Goal: Task Accomplishment & Management: Use online tool/utility

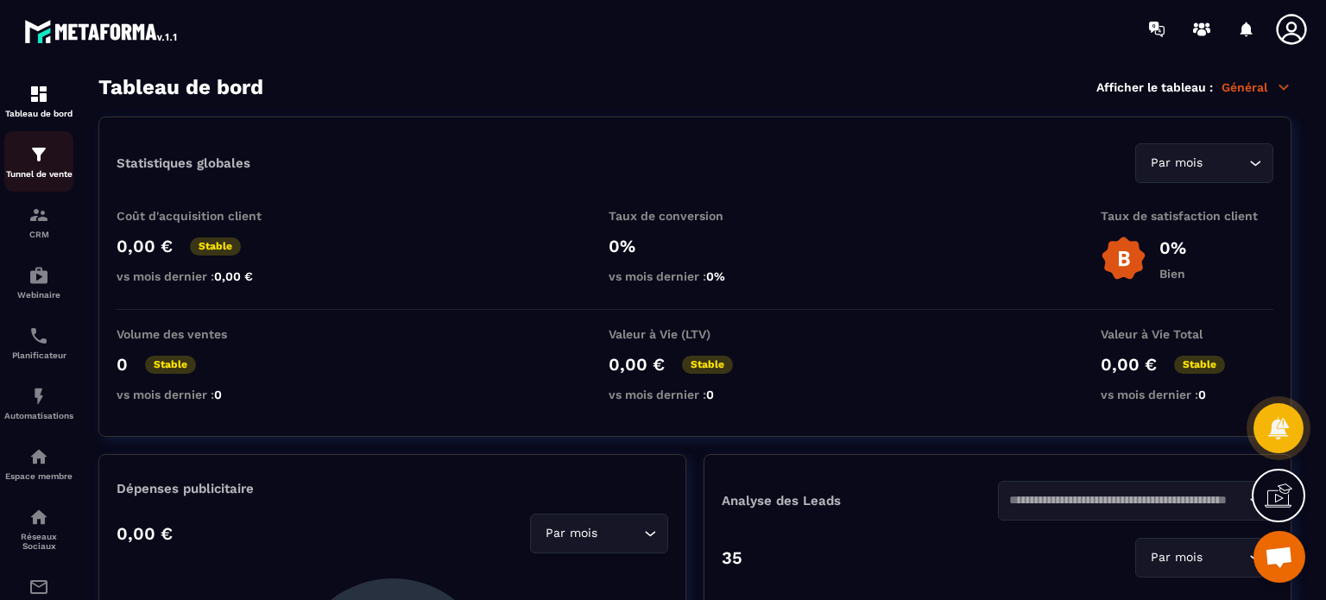
click at [63, 162] on div "Tunnel de vente" at bounding box center [38, 161] width 69 height 35
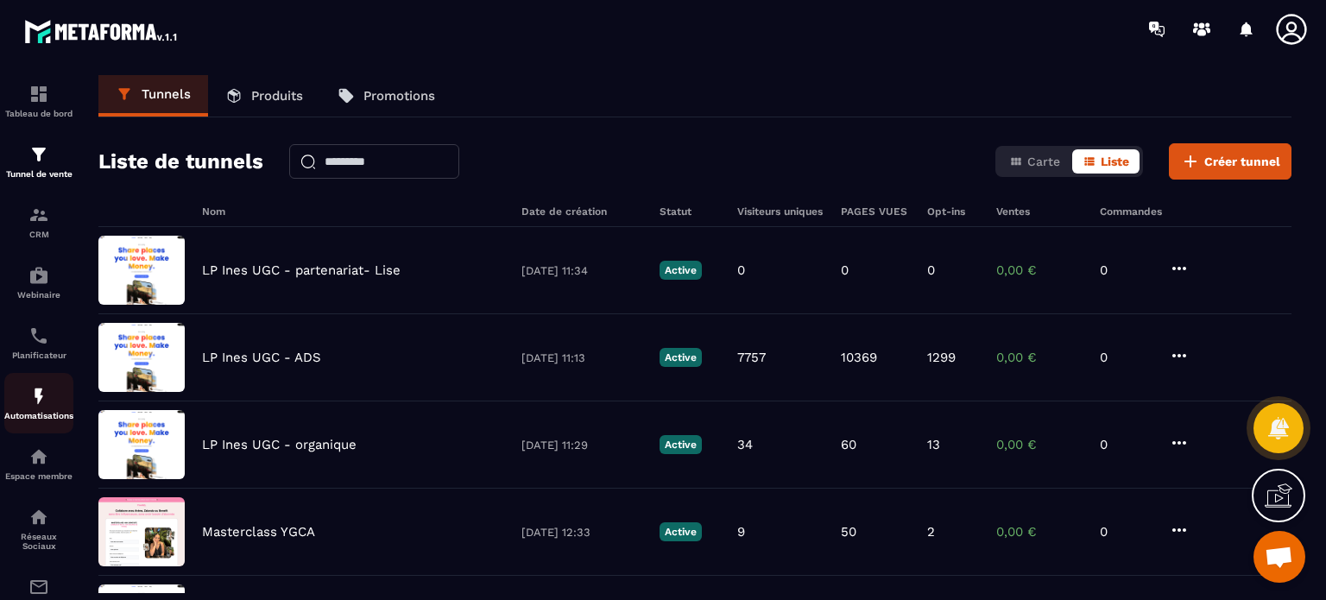
click at [7, 402] on div "Automatisations" at bounding box center [38, 403] width 69 height 35
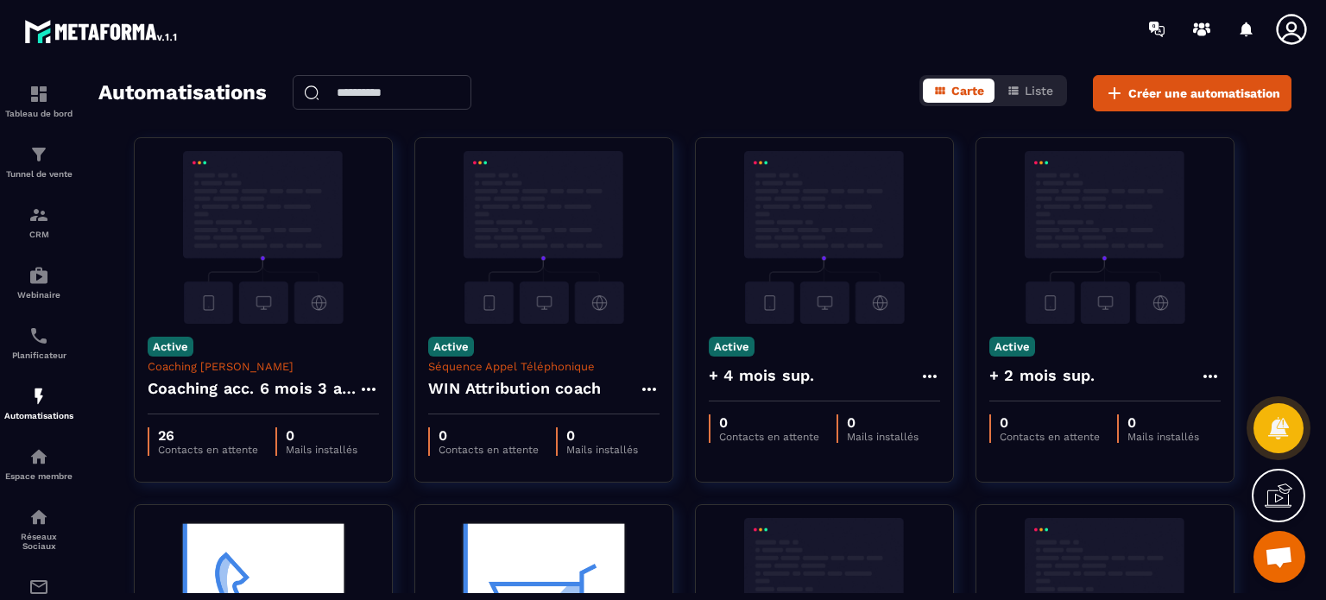
click at [1291, 300] on div "Automatisations Carte Liste Créer une automatisation Active Coaching [PERSON_NA…" at bounding box center [694, 334] width 1227 height 518
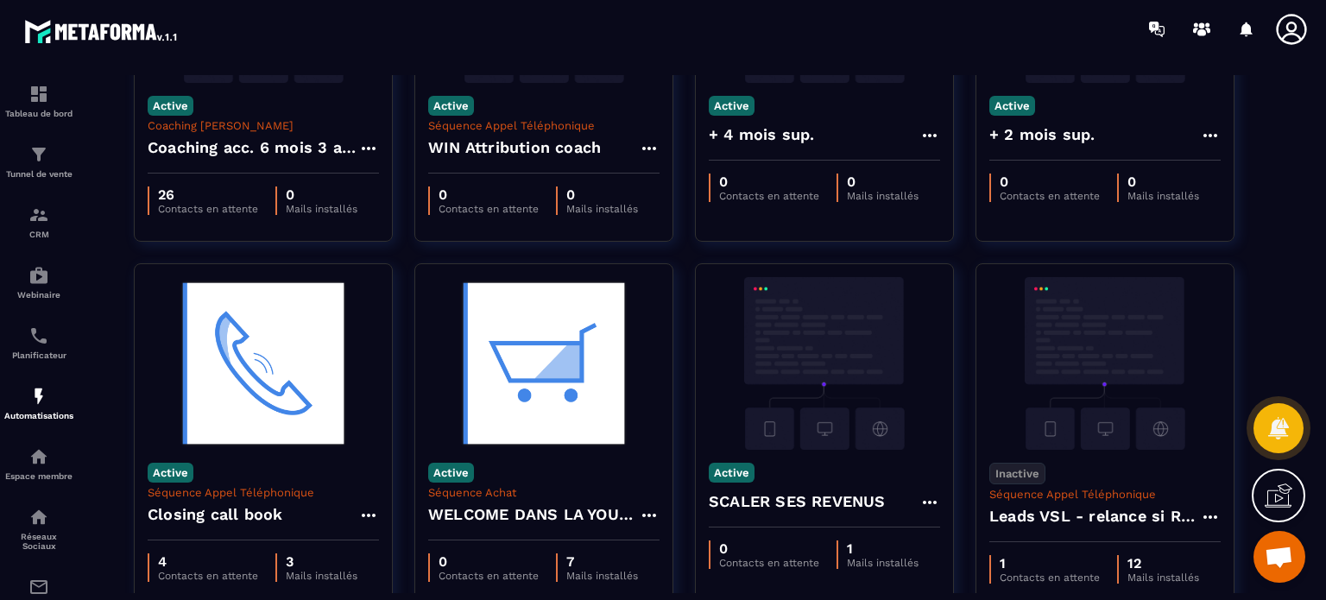
scroll to position [327, 0]
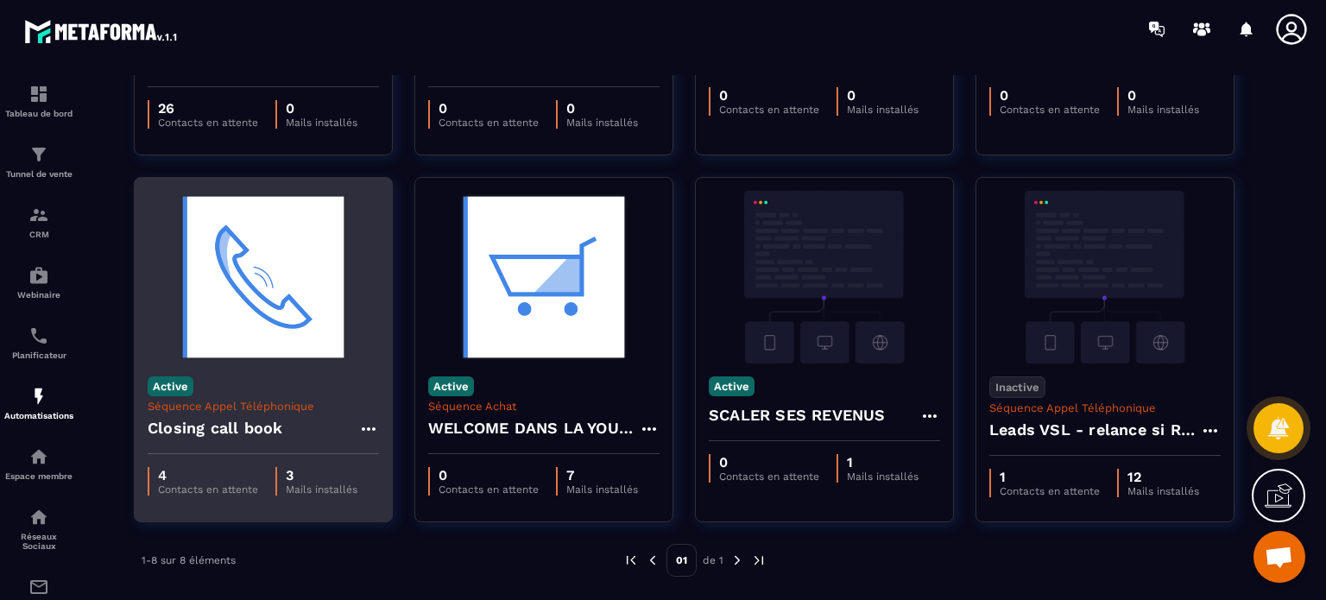
click at [220, 401] on p "Séquence Appel Téléphonique" at bounding box center [263, 406] width 231 height 13
click at [274, 336] on img at bounding box center [263, 277] width 231 height 173
click at [345, 331] on img at bounding box center [263, 277] width 231 height 173
click at [182, 265] on img at bounding box center [263, 277] width 231 height 173
click at [199, 293] on img at bounding box center [263, 277] width 231 height 173
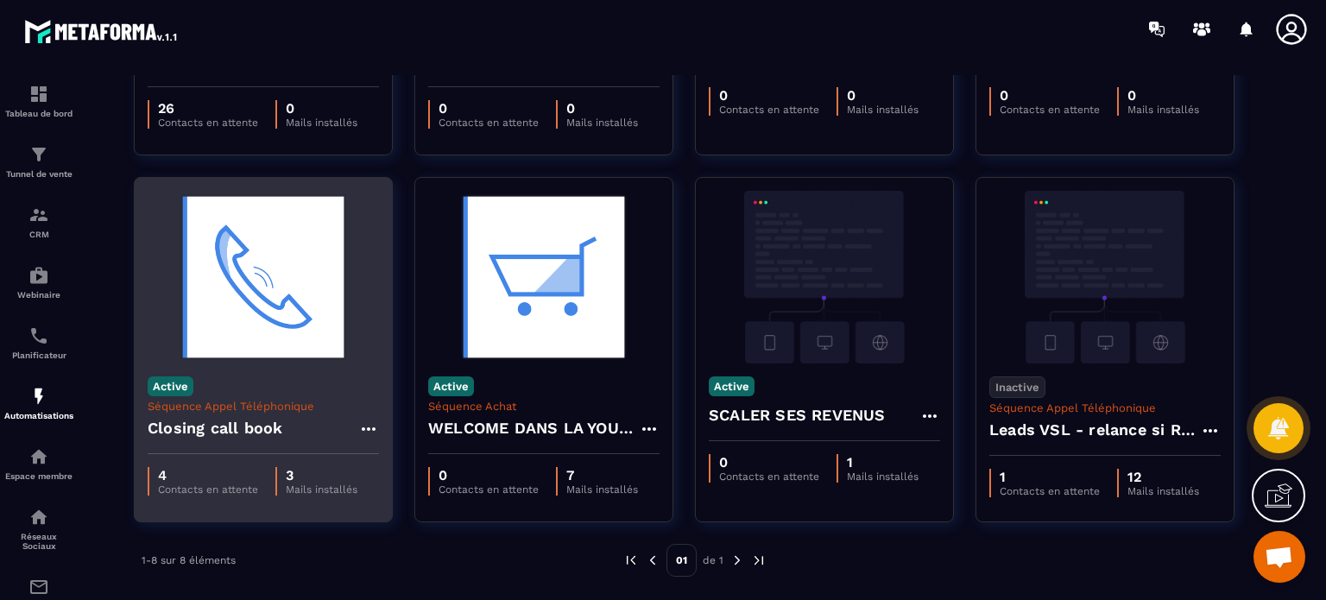
click at [199, 293] on img at bounding box center [263, 277] width 231 height 173
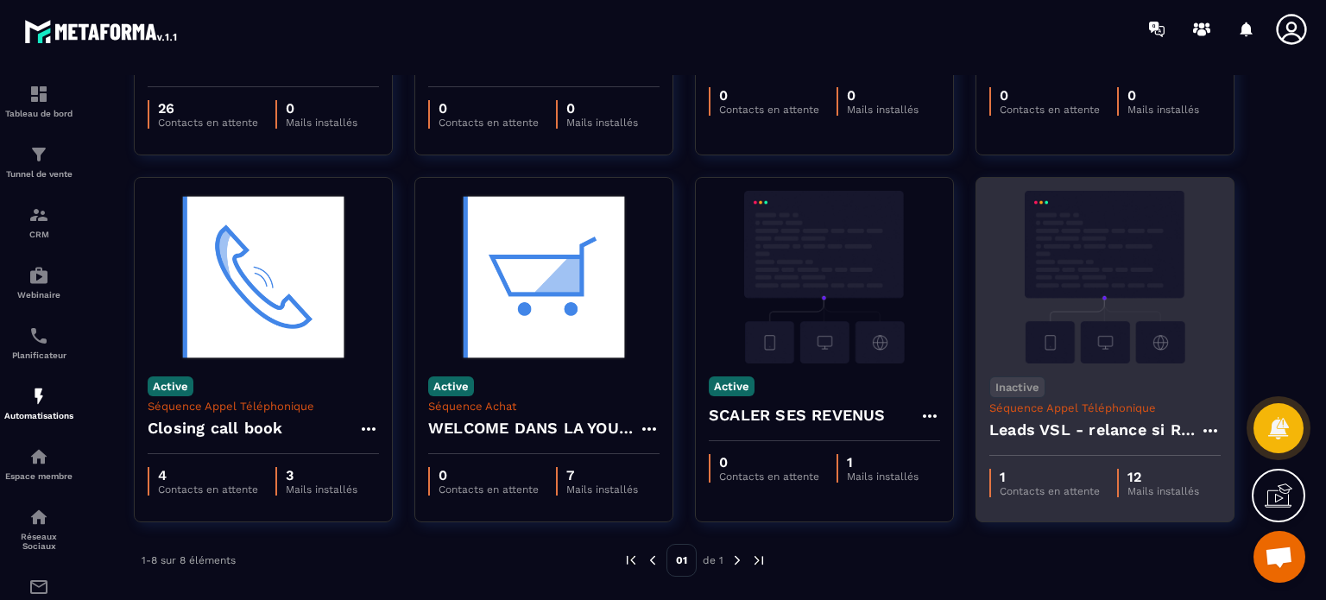
click at [1126, 318] on img at bounding box center [1104, 277] width 231 height 173
click at [1084, 281] on img at bounding box center [1104, 277] width 231 height 173
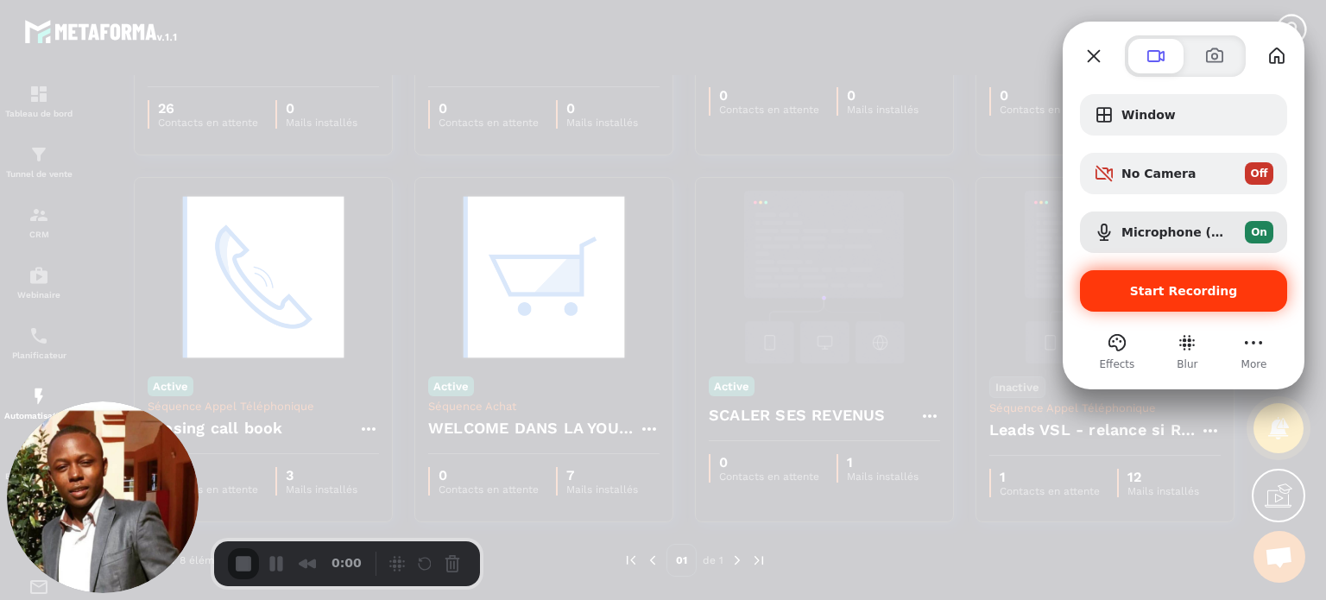
click at [1198, 295] on span "Start Recording" at bounding box center [1184, 291] width 108 height 14
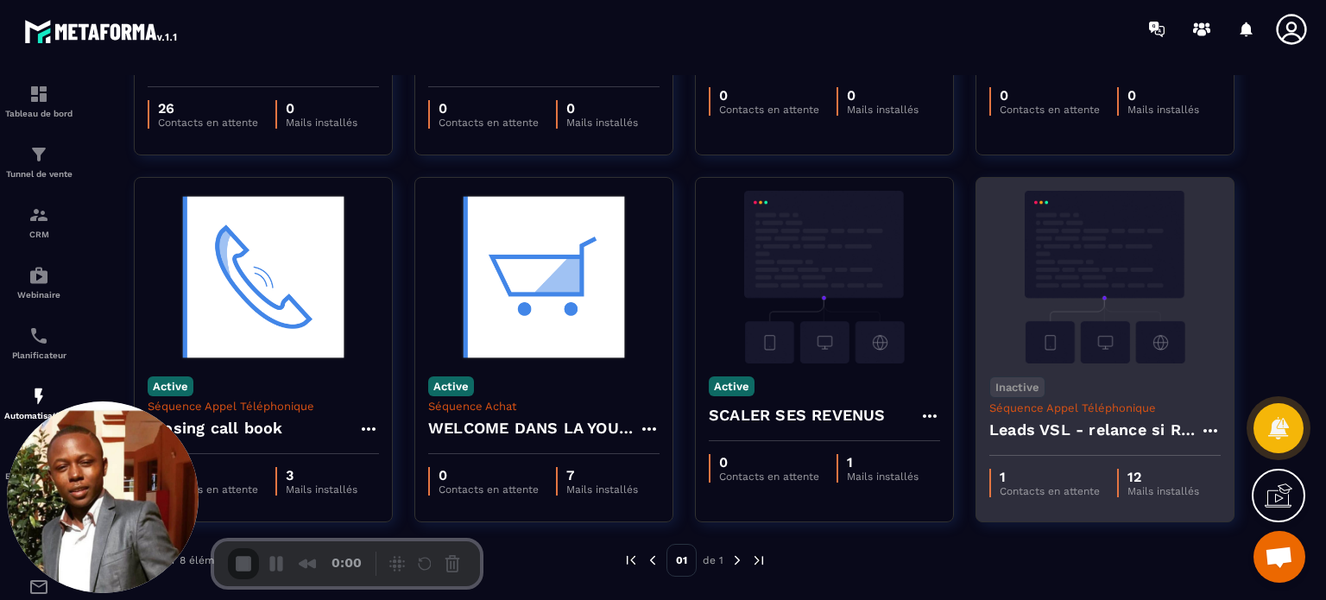
click at [1065, 426] on h4 "Leads VSL - relance si RDV non pris" at bounding box center [1094, 430] width 211 height 24
click at [1206, 425] on icon at bounding box center [1210, 430] width 21 height 21
click at [1214, 462] on link "Modifier" at bounding box center [1253, 470] width 93 height 38
click at [1219, 474] on icon at bounding box center [1224, 468] width 10 height 11
click at [1226, 470] on icon at bounding box center [1225, 470] width 16 height 16
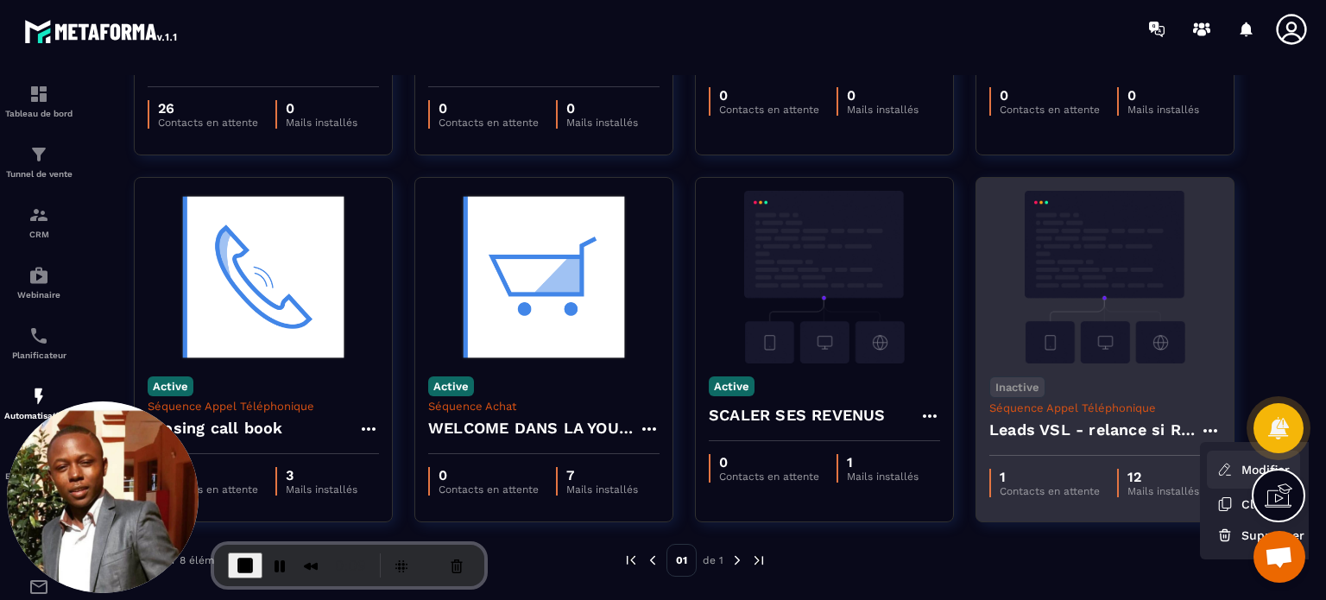
click at [1226, 470] on icon at bounding box center [1225, 470] width 16 height 16
